Goal: Navigation & Orientation: Find specific page/section

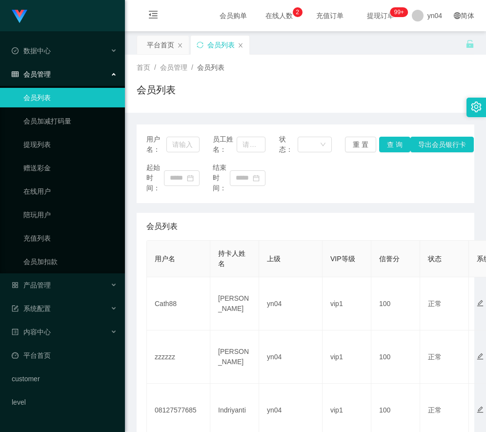
scroll to position [188, 0]
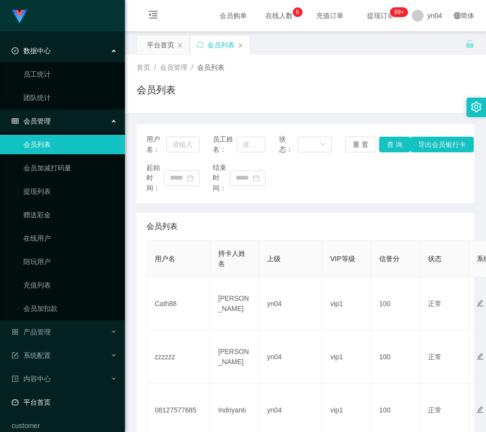
click at [52, 405] on link "平台首页" at bounding box center [64, 403] width 105 height 20
